Goal: Task Accomplishment & Management: Use online tool/utility

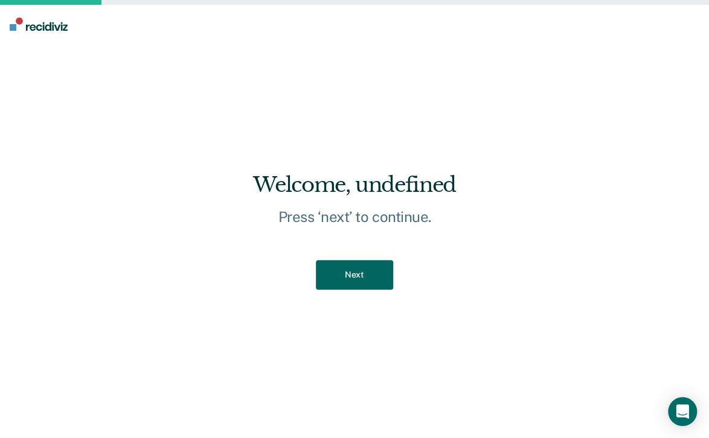
click at [345, 268] on button "Next" at bounding box center [354, 275] width 77 height 30
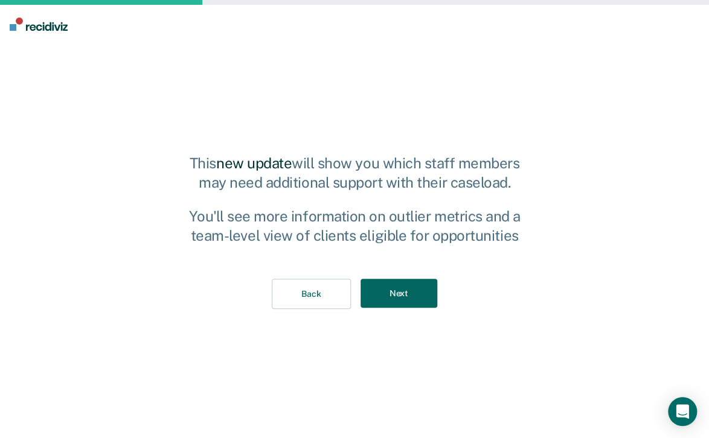
click at [399, 287] on button "Next" at bounding box center [399, 294] width 77 height 30
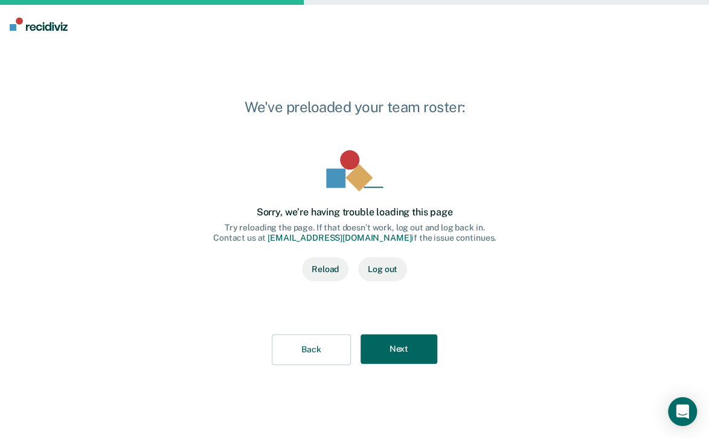
click at [379, 348] on button "Next" at bounding box center [399, 350] width 77 height 30
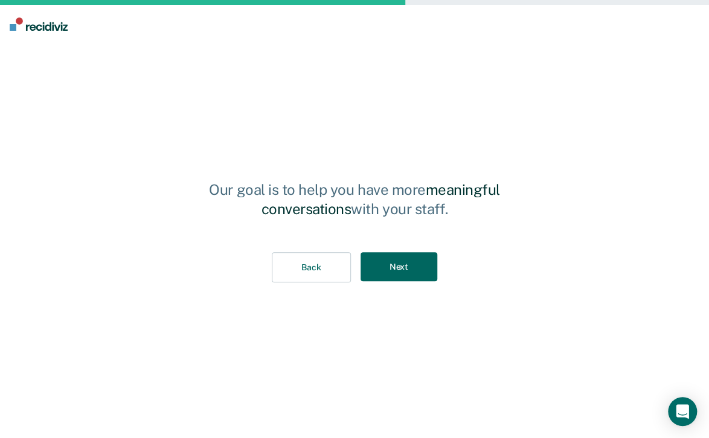
click at [403, 266] on button "Next" at bounding box center [399, 267] width 77 height 30
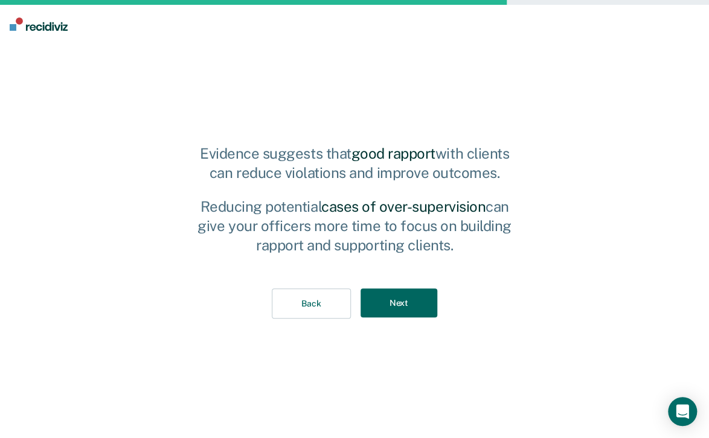
click at [379, 304] on button "Next" at bounding box center [399, 304] width 77 height 30
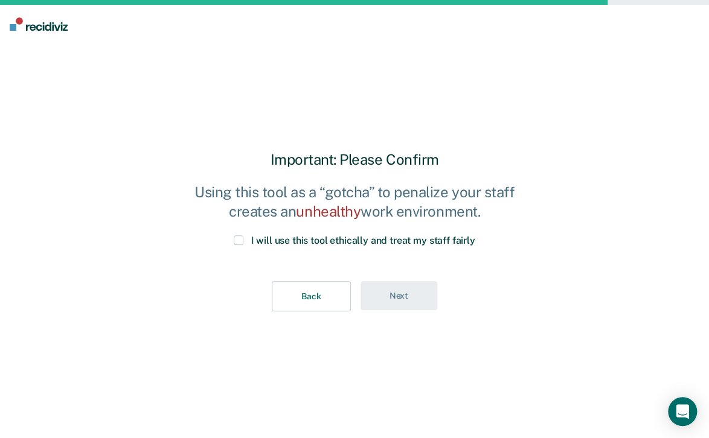
click at [239, 241] on span at bounding box center [239, 241] width 10 height 10
click at [475, 236] on input "I will use this tool ethically and treat my staff fairly" at bounding box center [475, 236] width 0 height 0
click at [371, 295] on button "Next" at bounding box center [399, 296] width 77 height 30
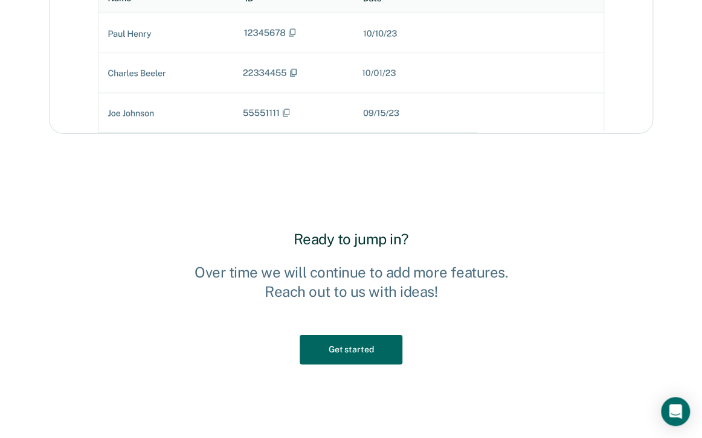
scroll to position [1643, 0]
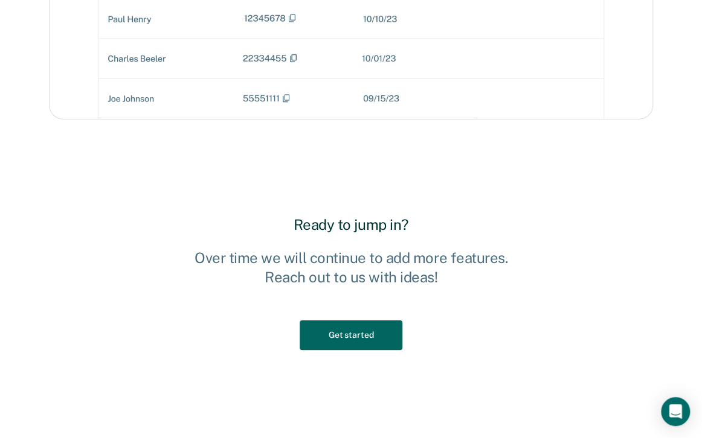
click at [388, 332] on button "Get started" at bounding box center [351, 336] width 103 height 30
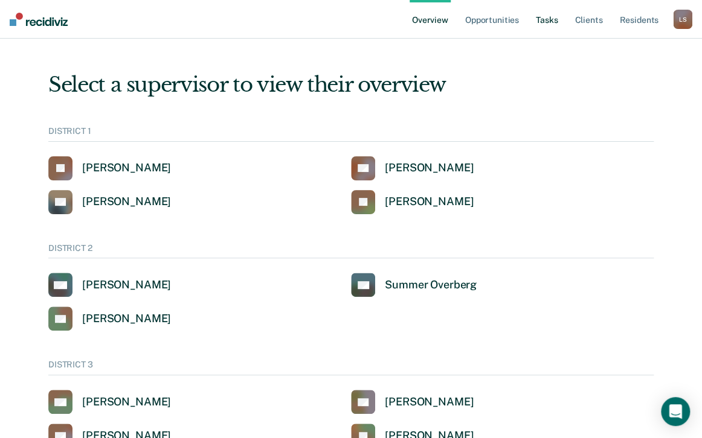
click at [546, 25] on link "Tasks" at bounding box center [546, 19] width 27 height 39
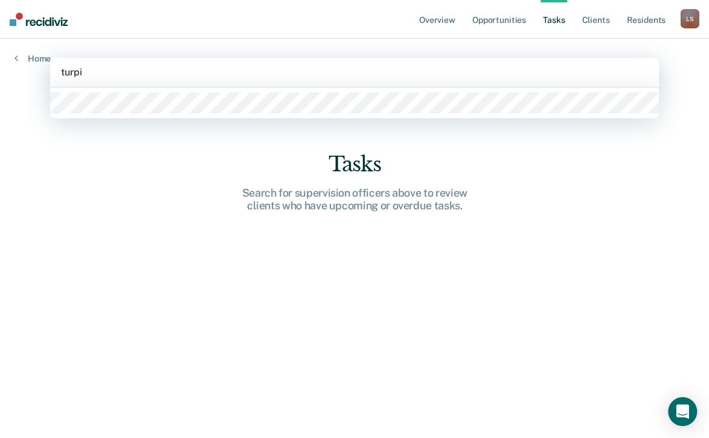
type input "[PERSON_NAME]"
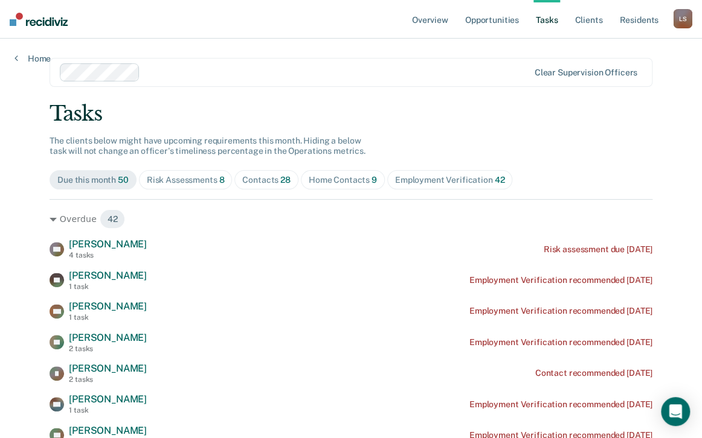
click at [194, 182] on div "Risk Assessments 8" at bounding box center [186, 180] width 78 height 10
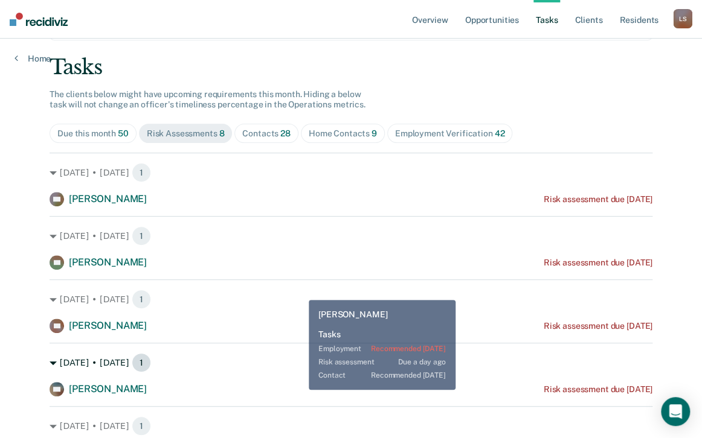
scroll to position [17, 0]
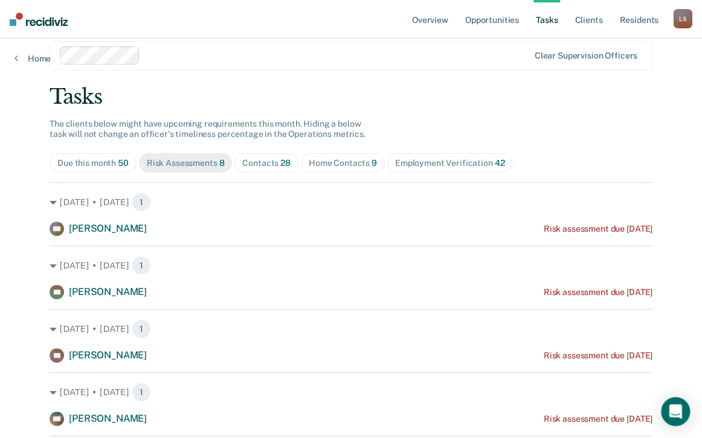
click at [92, 166] on div "Due this month 50" at bounding box center [92, 163] width 71 height 10
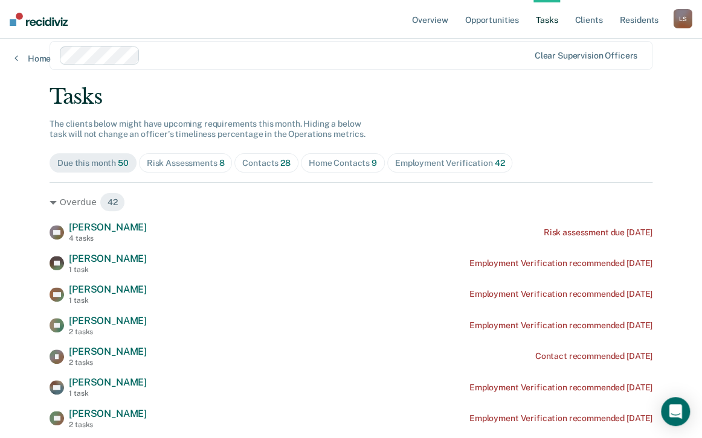
scroll to position [0, 0]
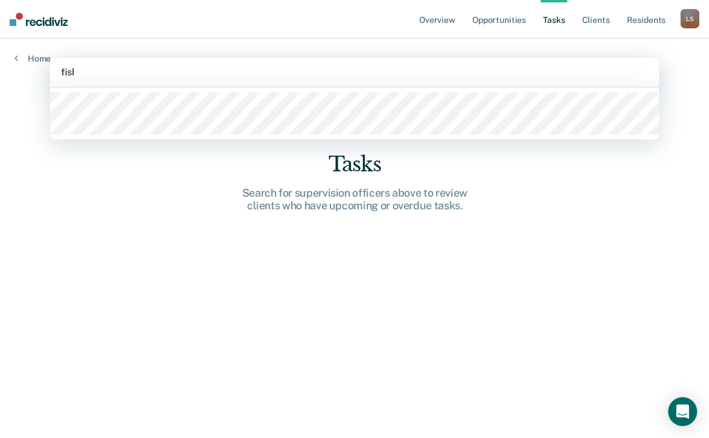
type input "[PERSON_NAME]"
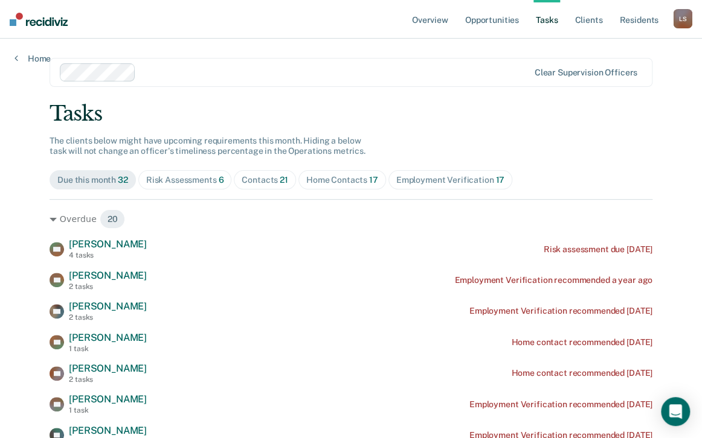
click at [185, 185] on div "Risk Assessments 6" at bounding box center [185, 180] width 78 height 10
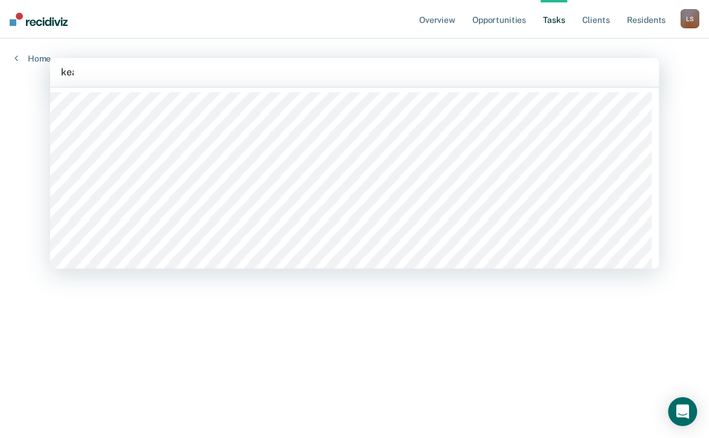
type input "keat"
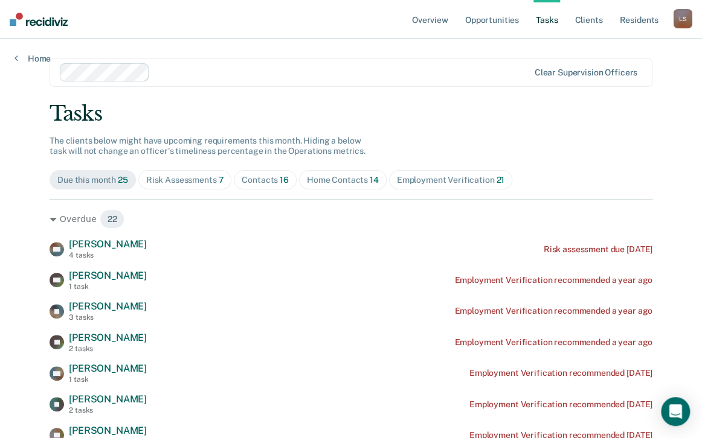
click at [179, 178] on div "Risk Assessments 7" at bounding box center [185, 180] width 78 height 10
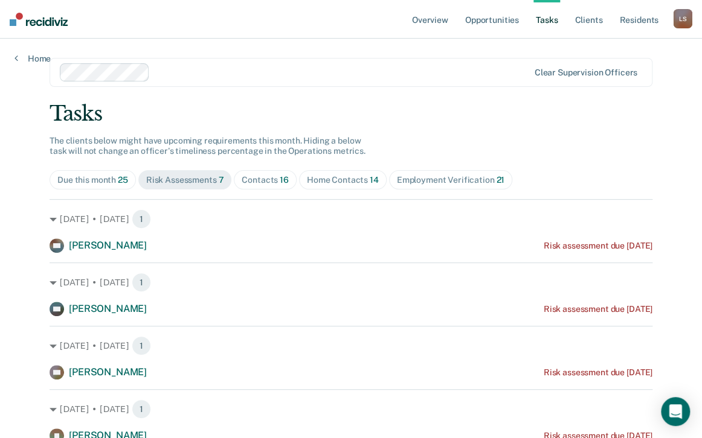
click at [104, 181] on div "Due this month 25" at bounding box center [92, 180] width 71 height 10
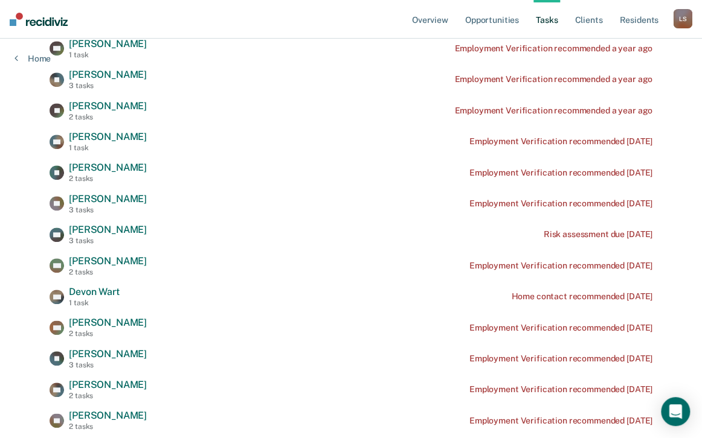
scroll to position [74, 0]
